Goal: Information Seeking & Learning: Learn about a topic

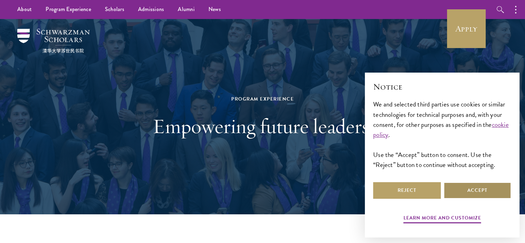
click at [473, 194] on button "Accept" at bounding box center [478, 190] width 68 height 17
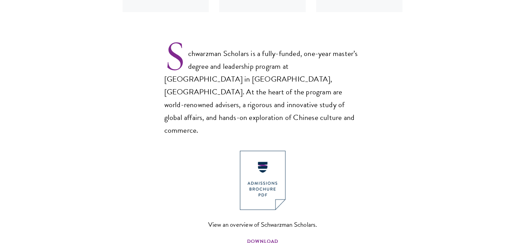
scroll to position [449, 0]
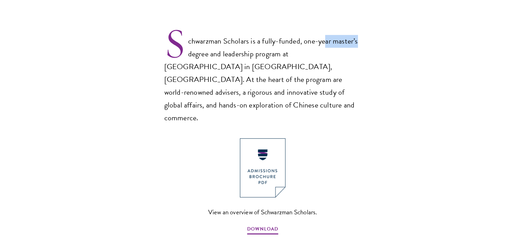
drag, startPoint x: 325, startPoint y: 38, endPoint x: 373, endPoint y: 49, distance: 49.7
click at [378, 42] on section "Schwarzman Scholars Designed in collaboration with world-leading universities, …" at bounding box center [262, 137] width 525 height 679
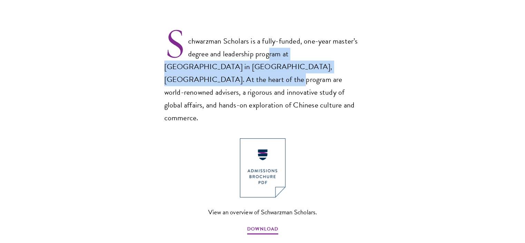
drag, startPoint x: 271, startPoint y: 56, endPoint x: 332, endPoint y: 61, distance: 62.0
click at [332, 61] on p "Schwarzman Scholars is a fully-funded, one-year master’s degree and leadership …" at bounding box center [262, 73] width 197 height 101
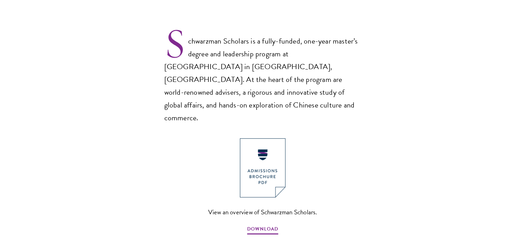
click at [232, 76] on p "Schwarzman Scholars is a fully-funded, one-year master’s degree and leadership …" at bounding box center [262, 73] width 197 height 101
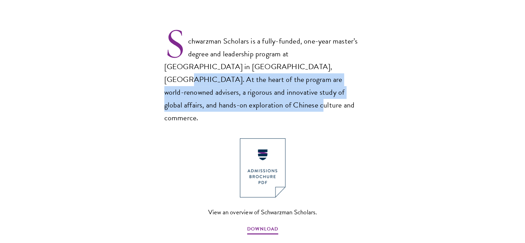
drag, startPoint x: 231, startPoint y: 66, endPoint x: 340, endPoint y: 87, distance: 111.8
click at [340, 87] on p "Schwarzman Scholars is a fully-funded, one-year master’s degree and leadership …" at bounding box center [262, 73] width 197 height 101
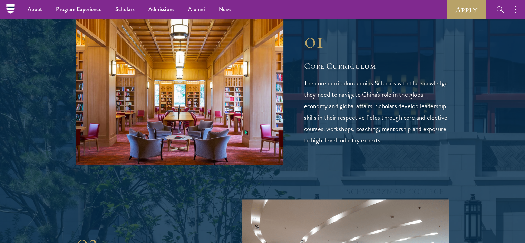
scroll to position [1070, 0]
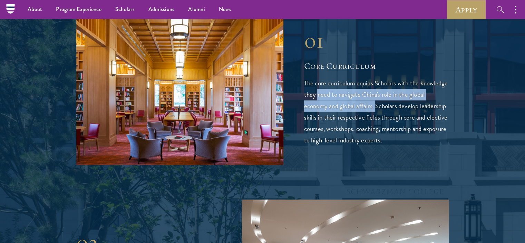
drag, startPoint x: 352, startPoint y: 68, endPoint x: 392, endPoint y: 81, distance: 42.1
click at [392, 81] on p "The core curriculum equips Scholars with the knowledge they need to navigate Ch…" at bounding box center [376, 111] width 145 height 68
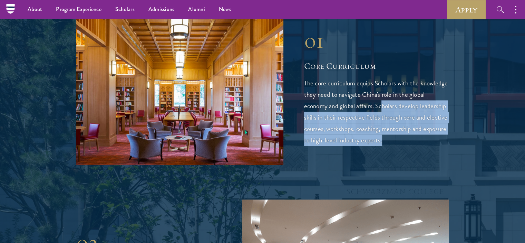
drag, startPoint x: 401, startPoint y: 82, endPoint x: 436, endPoint y: 112, distance: 46.1
click at [436, 112] on p "The core curriculum equips Scholars with the knowledge they need to navigate Ch…" at bounding box center [376, 111] width 145 height 68
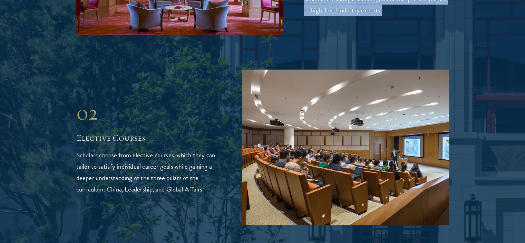
scroll to position [1208, 0]
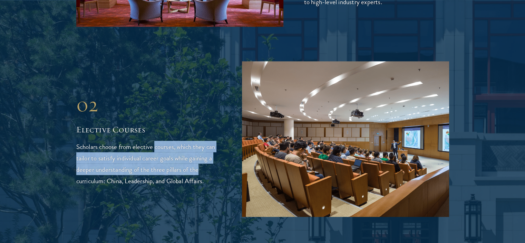
drag, startPoint x: 155, startPoint y: 117, endPoint x: 210, endPoint y: 142, distance: 60.4
click at [210, 142] on p "Scholars choose from elective courses, which they can tailor to satisfy individ…" at bounding box center [148, 164] width 145 height 46
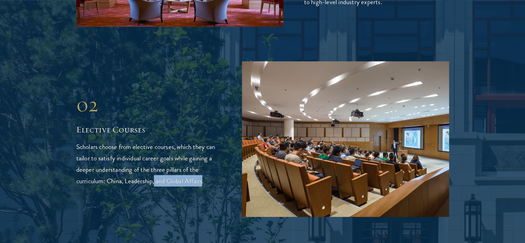
drag, startPoint x: 155, startPoint y: 149, endPoint x: 204, endPoint y: 156, distance: 50.2
click at [204, 156] on p "Scholars choose from elective courses, which they can tailor to satisfy individ…" at bounding box center [148, 164] width 145 height 46
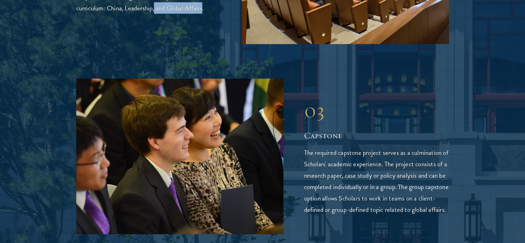
scroll to position [1381, 0]
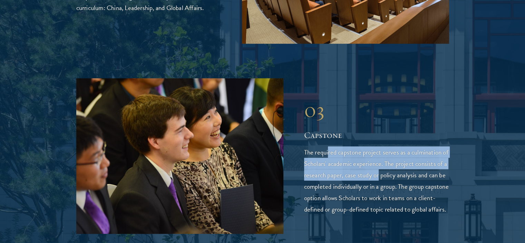
drag, startPoint x: 328, startPoint y: 123, endPoint x: 390, endPoint y: 147, distance: 67.3
click at [390, 147] on p "The required capstone project serves as a culmination of Scholars' academic exp…" at bounding box center [376, 180] width 145 height 68
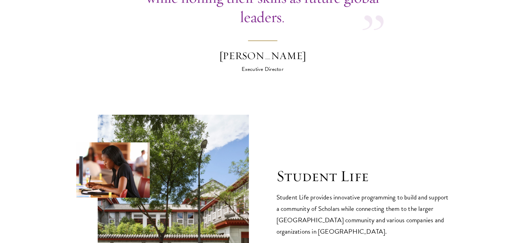
scroll to position [2210, 0]
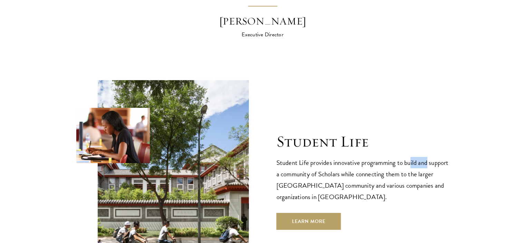
drag, startPoint x: 410, startPoint y: 136, endPoint x: 412, endPoint y: 145, distance: 8.4
click at [430, 157] on p "Student Life provides innovative programming to build and support a community o…" at bounding box center [363, 180] width 173 height 46
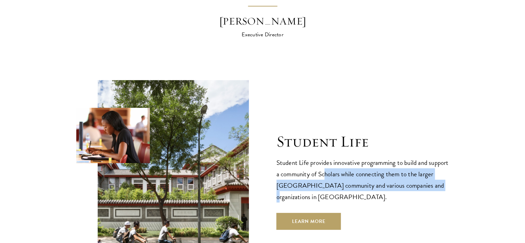
drag, startPoint x: 347, startPoint y: 147, endPoint x: 384, endPoint y: 160, distance: 39.4
click at [445, 160] on p "Student Life provides innovative programming to build and support a community o…" at bounding box center [363, 180] width 173 height 46
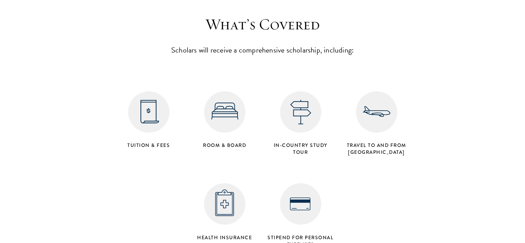
scroll to position [2797, 0]
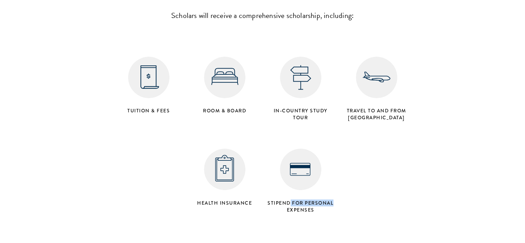
drag, startPoint x: 310, startPoint y: 177, endPoint x: 344, endPoint y: 182, distance: 33.6
click at [343, 181] on div "Tuition & Fees Room & Board in-country study tour Travel to and from [GEOGRAPHI…" at bounding box center [263, 124] width 304 height 184
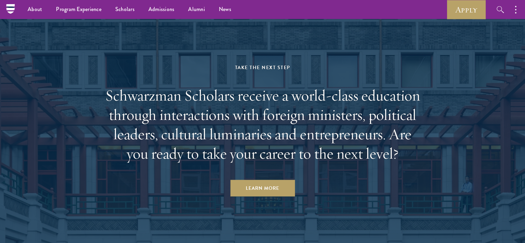
scroll to position [3348, 0]
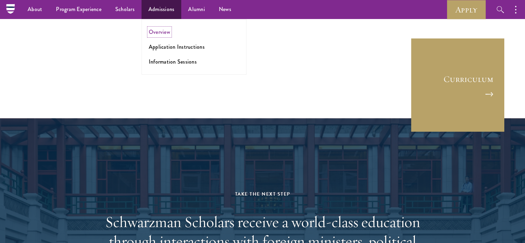
click at [161, 29] on link "Overview" at bounding box center [159, 32] width 21 height 8
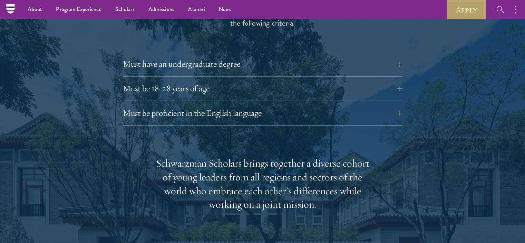
scroll to position [898, 0]
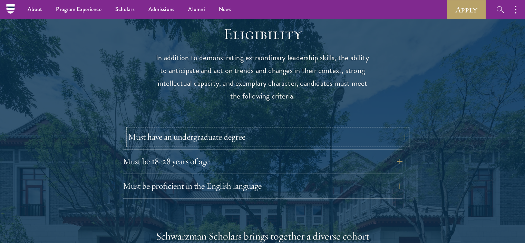
click at [255, 128] on button "Must have an undergraduate degree" at bounding box center [268, 136] width 280 height 17
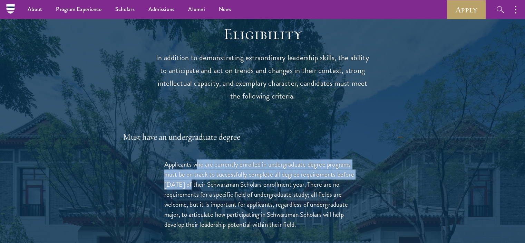
drag, startPoint x: 196, startPoint y: 149, endPoint x: 188, endPoint y: 171, distance: 24.0
click at [188, 171] on p "Applicants who are currently enrolled in undergraduate degree programs must be …" at bounding box center [262, 194] width 197 height 70
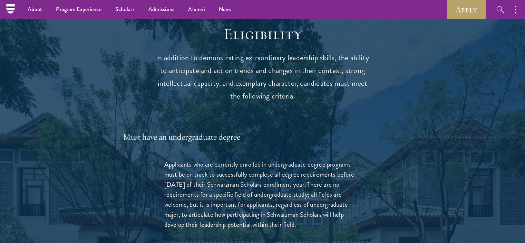
click at [328, 166] on p "Applicants who are currently enrolled in undergraduate degree programs must be …" at bounding box center [262, 194] width 197 height 70
drag, startPoint x: 201, startPoint y: 172, endPoint x: 329, endPoint y: 210, distance: 132.7
click at [329, 210] on p "Applicants who are currently enrolled in undergraduate degree programs must be …" at bounding box center [262, 194] width 197 height 70
click at [307, 192] on p "Applicants who are currently enrolled in undergraduate degree programs must be …" at bounding box center [262, 194] width 197 height 70
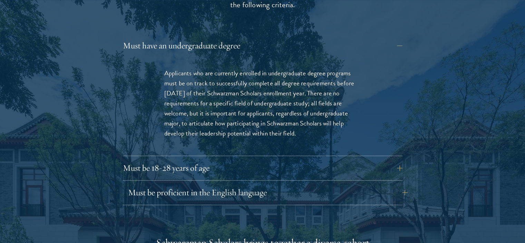
scroll to position [1001, 0]
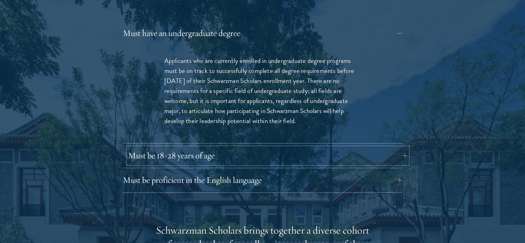
click at [207, 147] on button "Must be 18-28 years of age" at bounding box center [268, 155] width 280 height 17
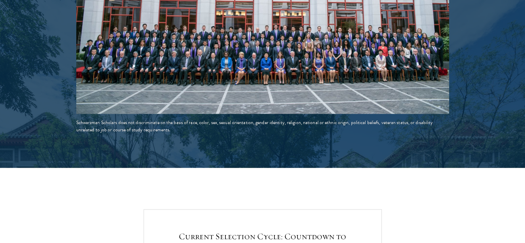
scroll to position [1519, 0]
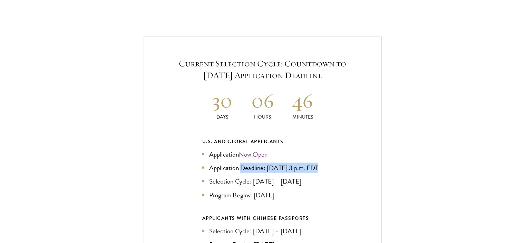
drag, startPoint x: 241, startPoint y: 151, endPoint x: 314, endPoint y: 158, distance: 72.9
click at [314, 163] on li "Application Deadline: Sept 10, 2025 at 3 p.m. EDT" at bounding box center [262, 168] width 121 height 10
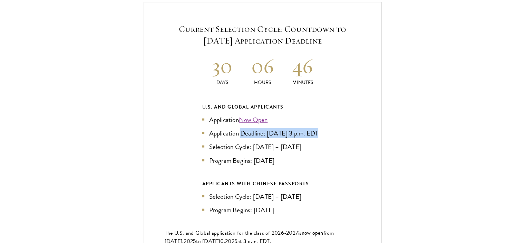
drag, startPoint x: 234, startPoint y: 143, endPoint x: 311, endPoint y: 152, distance: 76.8
click at [311, 152] on ul "Application Now Open Application Deadline: Sept 10, 2025 at 3 p.m. EDT Selectio…" at bounding box center [262, 140] width 121 height 50
click at [255, 170] on div "U.S. and Global Applicants Application Now Open Application Deadline: Sept 10, …" at bounding box center [262, 159] width 121 height 112
drag, startPoint x: 260, startPoint y: 121, endPoint x: 311, endPoint y: 127, distance: 51.5
click at [311, 128] on li "Application Deadline: Sept 10, 2025 at 3 p.m. EDT" at bounding box center [262, 133] width 121 height 10
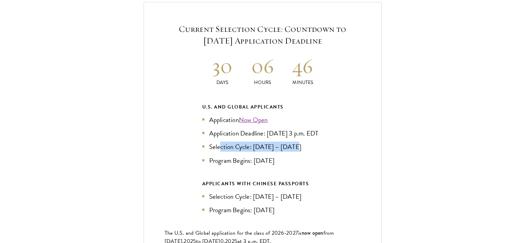
drag, startPoint x: 220, startPoint y: 141, endPoint x: 320, endPoint y: 141, distance: 100.1
click at [320, 142] on li "Selection Cycle: Oct – Nov 2025" at bounding box center [262, 147] width 121 height 10
click at [272, 155] on li "Program Begins: Aug 2026" at bounding box center [262, 160] width 121 height 10
drag, startPoint x: 258, startPoint y: 145, endPoint x: 298, endPoint y: 143, distance: 40.4
click at [298, 143] on li "Selection Cycle: Oct – Nov 2025" at bounding box center [262, 147] width 121 height 10
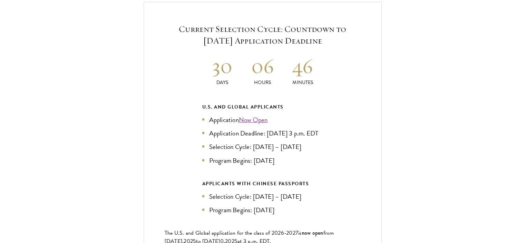
click at [287, 150] on ul "Application Now Open Application Deadline: Sept 10, 2025 at 3 p.m. EDT Selectio…" at bounding box center [262, 140] width 121 height 50
drag, startPoint x: 274, startPoint y: 143, endPoint x: 309, endPoint y: 143, distance: 35.2
click at [309, 143] on li "Selection Cycle: Oct – Nov 2025" at bounding box center [262, 147] width 121 height 10
click at [293, 149] on ul "Application Now Open Application Deadline: Sept 10, 2025 at 3 p.m. EDT Selectio…" at bounding box center [262, 140] width 121 height 50
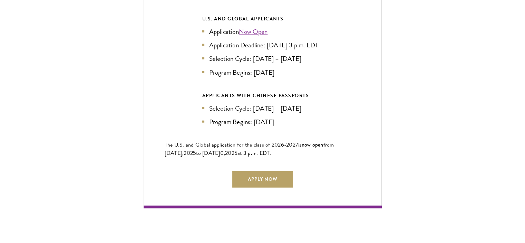
scroll to position [1657, 0]
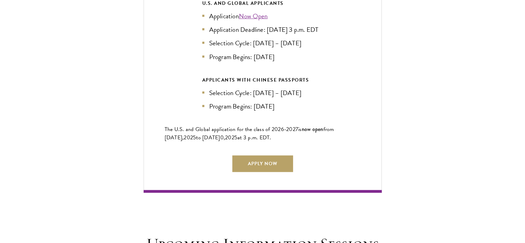
drag, startPoint x: 183, startPoint y: 125, endPoint x: 300, endPoint y: 130, distance: 117.5
click at [300, 130] on p "The U.S. and Global application for the class of 202 6 -202 7 is now open from …" at bounding box center [263, 133] width 196 height 17
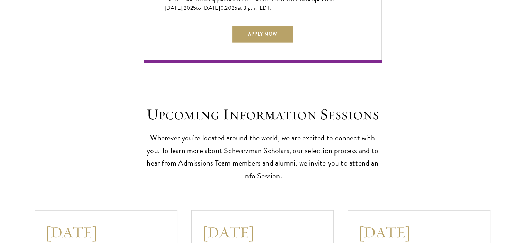
scroll to position [1795, 0]
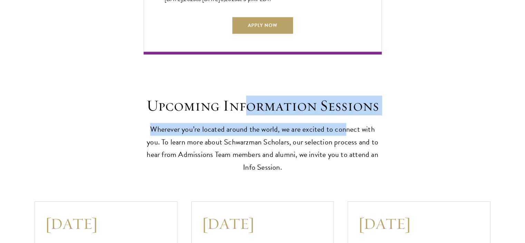
drag, startPoint x: 286, startPoint y: 107, endPoint x: 370, endPoint y: 113, distance: 84.5
click at [365, 113] on header "Upcoming Information Sessions Wherever you’re located around the world, we are …" at bounding box center [263, 135] width 238 height 78
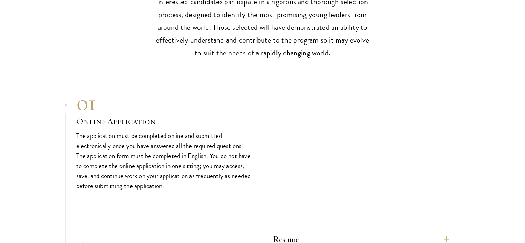
scroll to position [2279, 0]
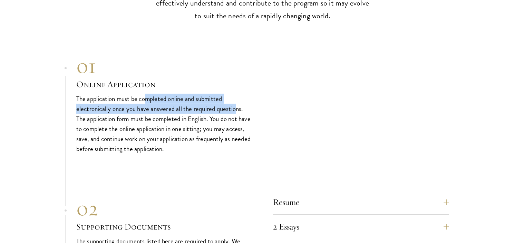
drag, startPoint x: 163, startPoint y: 95, endPoint x: 189, endPoint y: 106, distance: 28.5
click at [236, 100] on p "The application must be completed online and submitted electronically once you …" at bounding box center [164, 124] width 176 height 60
click at [164, 108] on p "The application must be completed online and submitted electronically once you …" at bounding box center [164, 124] width 176 height 60
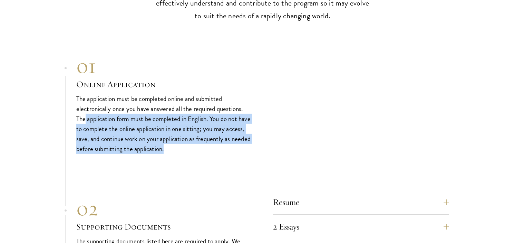
drag, startPoint x: 127, startPoint y: 116, endPoint x: 222, endPoint y: 141, distance: 98.3
click at [222, 141] on p "The application must be completed online and submitted electronically once you …" at bounding box center [164, 124] width 176 height 60
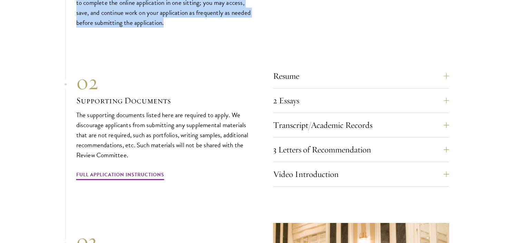
scroll to position [2417, 0]
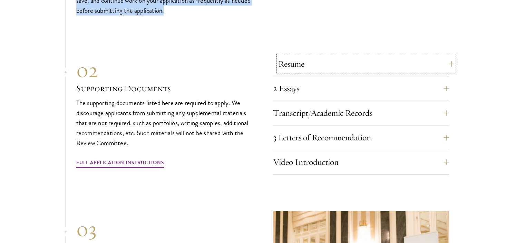
click at [396, 61] on button "Resume" at bounding box center [366, 64] width 176 height 17
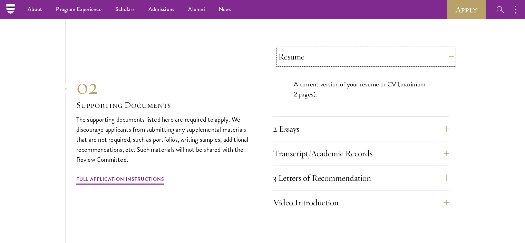
scroll to position [2359, 0]
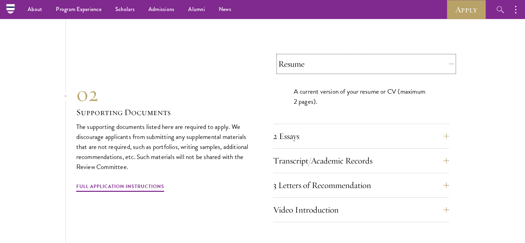
click at [395, 62] on button "Resume" at bounding box center [366, 64] width 176 height 17
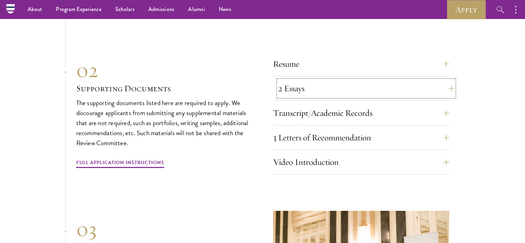
click at [339, 87] on button "2 Essays" at bounding box center [366, 88] width 176 height 17
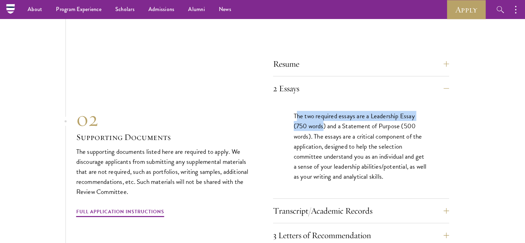
drag, startPoint x: 298, startPoint y: 114, endPoint x: 324, endPoint y: 123, distance: 27.1
click at [324, 123] on p "The two required essays are a Leadership Essay (750 words) and a Statement of P…" at bounding box center [361, 146] width 135 height 70
click at [347, 120] on p "The two required essays are a Leadership Essay (750 words) and a Statement of P…" at bounding box center [361, 146] width 135 height 70
drag, startPoint x: 351, startPoint y: 108, endPoint x: 406, endPoint y: 108, distance: 54.6
click at [406, 111] on p "The two required essays are a Leadership Essay (750 words) and a Statement of P…" at bounding box center [361, 146] width 135 height 70
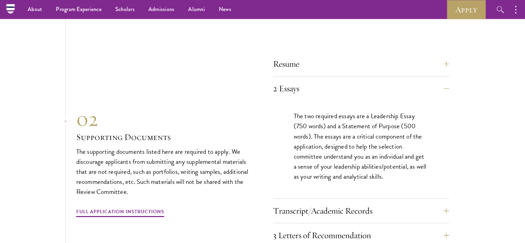
click at [379, 124] on p "The two required essays are a Leadership Essay (750 words) and a Statement of P…" at bounding box center [361, 146] width 135 height 70
drag, startPoint x: 377, startPoint y: 110, endPoint x: 330, endPoint y: 120, distance: 48.5
click at [327, 121] on p "The two required essays are a Leadership Essay (750 words) and a Statement of P…" at bounding box center [361, 146] width 135 height 70
drag, startPoint x: 370, startPoint y: 120, endPoint x: 387, endPoint y: 124, distance: 17.0
click at [387, 124] on p "The two required essays are a Leadership Essay (750 words) and a Statement of P…" at bounding box center [361, 146] width 135 height 70
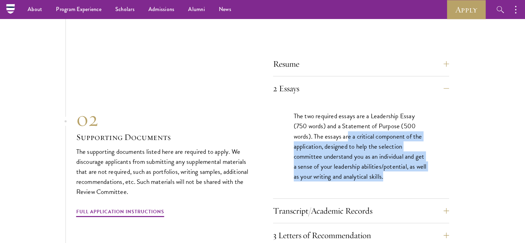
drag, startPoint x: 375, startPoint y: 133, endPoint x: 424, endPoint y: 167, distance: 59.4
click at [424, 168] on p "The two required essays are a Leadership Essay (750 words) and a Statement of P…" at bounding box center [361, 146] width 135 height 70
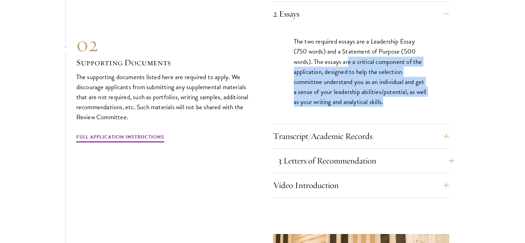
scroll to position [2463, 0]
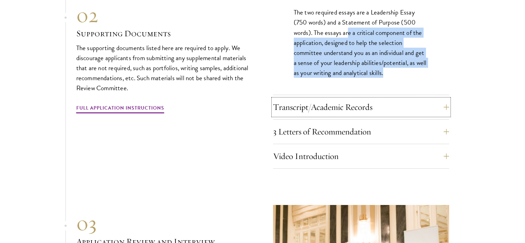
click at [354, 102] on button "Transcript/Academic Records" at bounding box center [361, 107] width 176 height 17
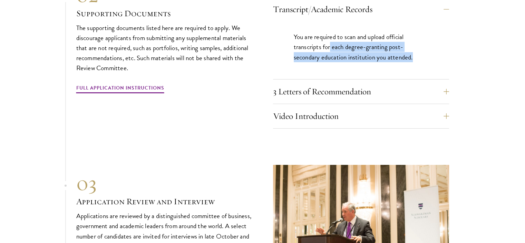
drag, startPoint x: 330, startPoint y: 40, endPoint x: 413, endPoint y: 51, distance: 83.6
click at [413, 51] on p "You are required to scan and upload official transcripts for each degree-granti…" at bounding box center [361, 47] width 135 height 30
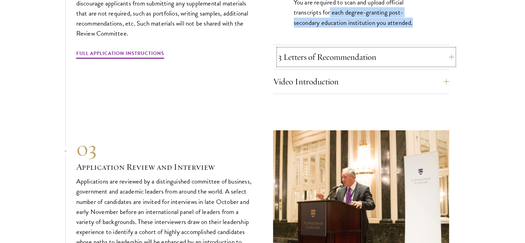
click at [362, 50] on button "3 Letters of Recommendation" at bounding box center [366, 57] width 176 height 17
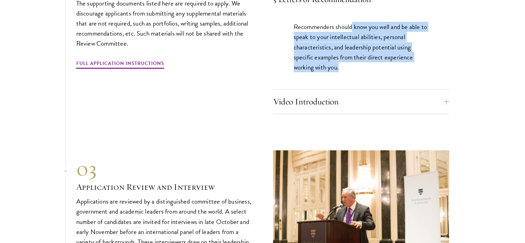
drag, startPoint x: 353, startPoint y: 23, endPoint x: 413, endPoint y: 62, distance: 71.7
click at [413, 62] on p "Recommenders should know you well and be able to speak to your intellectual abi…" at bounding box center [361, 47] width 135 height 50
click at [372, 102] on button "Video Introduction" at bounding box center [366, 101] width 176 height 17
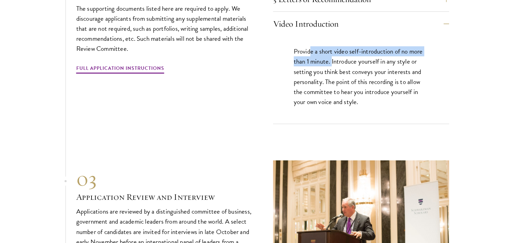
drag, startPoint x: 322, startPoint y: 45, endPoint x: 332, endPoint y: 56, distance: 14.4
click at [332, 56] on p "Provide a short video self-introduction of no more than 1 minute. Introduce you…" at bounding box center [361, 76] width 135 height 60
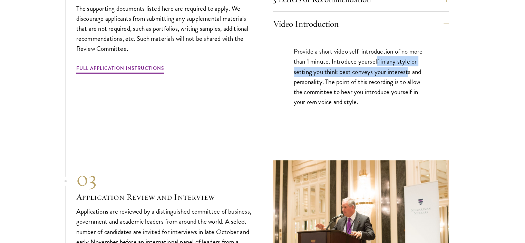
drag, startPoint x: 378, startPoint y: 56, endPoint x: 407, endPoint y: 68, distance: 32.1
click at [407, 68] on p "Provide a short video self-introduction of no more than 1 minute. Introduce you…" at bounding box center [361, 76] width 135 height 60
click at [407, 85] on p "Provide a short video self-introduction of no more than 1 minute. Introduce you…" at bounding box center [361, 76] width 135 height 60
drag, startPoint x: 345, startPoint y: 56, endPoint x: 421, endPoint y: 60, distance: 76.4
click at [421, 60] on p "Provide a short video self-introduction of no more than 1 minute. Introduce you…" at bounding box center [361, 76] width 135 height 60
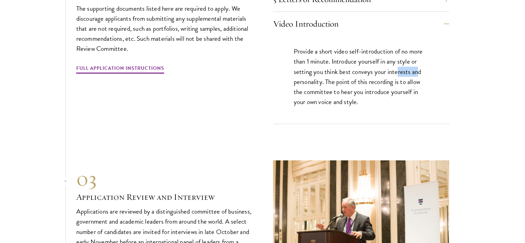
drag, startPoint x: 398, startPoint y: 68, endPoint x: 418, endPoint y: 68, distance: 20.7
click at [418, 68] on p "Provide a short video self-introduction of no more than 1 minute. Introduce you…" at bounding box center [361, 76] width 135 height 60
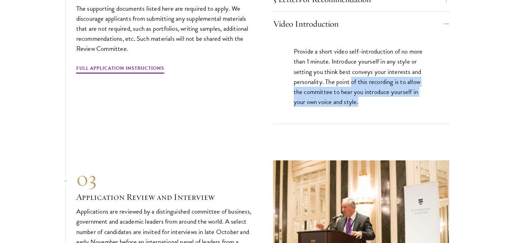
drag, startPoint x: 353, startPoint y: 79, endPoint x: 388, endPoint y: 93, distance: 38.0
click at [390, 93] on p "Provide a short video self-introduction of no more than 1 minute. Introduce you…" at bounding box center [361, 76] width 135 height 60
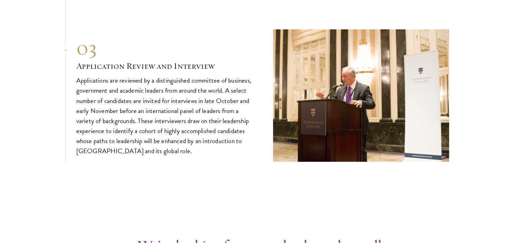
scroll to position [2635, 0]
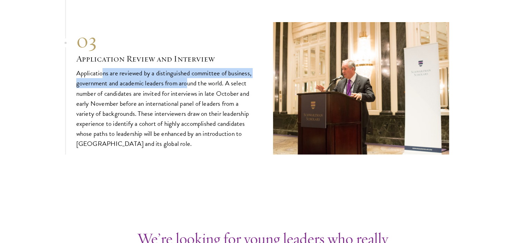
drag, startPoint x: 103, startPoint y: 70, endPoint x: 189, endPoint y: 78, distance: 86.3
click at [189, 78] on p "Applications are reviewed by a distinguished committee of business, government …" at bounding box center [164, 108] width 176 height 80
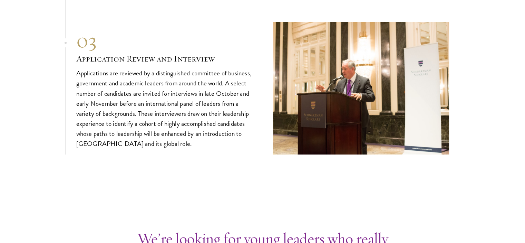
click at [222, 112] on p "Applications are reviewed by a distinguished committee of business, government …" at bounding box center [164, 108] width 176 height 80
drag, startPoint x: 101, startPoint y: 80, endPoint x: 144, endPoint y: 78, distance: 43.6
click at [133, 78] on p "Applications are reviewed by a distinguished committee of business, government …" at bounding box center [164, 108] width 176 height 80
click at [215, 77] on p "Applications are reviewed by a distinguished committee of business, government …" at bounding box center [164, 108] width 176 height 80
drag, startPoint x: 230, startPoint y: 77, endPoint x: 243, endPoint y: 80, distance: 13.7
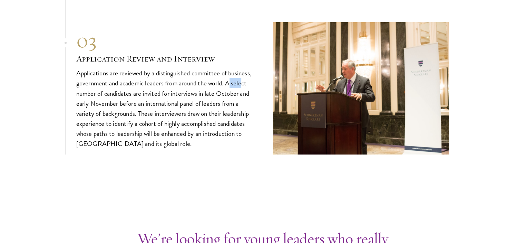
click at [243, 78] on p "Applications are reviewed by a distinguished committee of business, government …" at bounding box center [164, 108] width 176 height 80
drag, startPoint x: 154, startPoint y: 86, endPoint x: 214, endPoint y: 86, distance: 59.7
click at [206, 86] on p "Applications are reviewed by a distinguished committee of business, government …" at bounding box center [164, 108] width 176 height 80
drag, startPoint x: 209, startPoint y: 87, endPoint x: 257, endPoint y: 87, distance: 48.3
click at [257, 87] on div "03 Application Review and Interview 03 Application Review and Interview Applica…" at bounding box center [262, 88] width 373 height 132
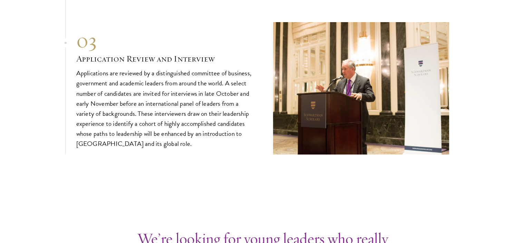
click at [138, 101] on p "Applications are reviewed by a distinguished committee of business, government …" at bounding box center [164, 108] width 176 height 80
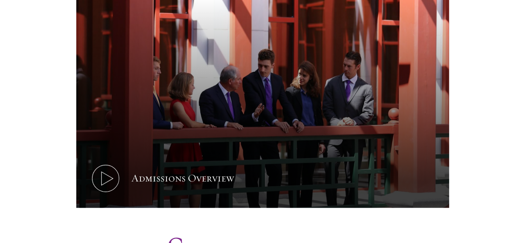
scroll to position [460, 0]
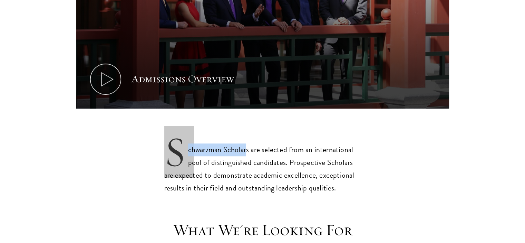
drag, startPoint x: 167, startPoint y: 141, endPoint x: 247, endPoint y: 136, distance: 79.5
click at [247, 136] on p "Schwarzman Scholars are selected from an international pool of distinguished ca…" at bounding box center [262, 163] width 197 height 62
drag, startPoint x: 249, startPoint y: 136, endPoint x: 170, endPoint y: 138, distance: 79.4
click at [171, 138] on p "Schwarzman Scholars are selected from an international pool of distinguished ca…" at bounding box center [262, 163] width 197 height 62
copy p "Schwarzman Scholars"
